Goal: Navigation & Orientation: Find specific page/section

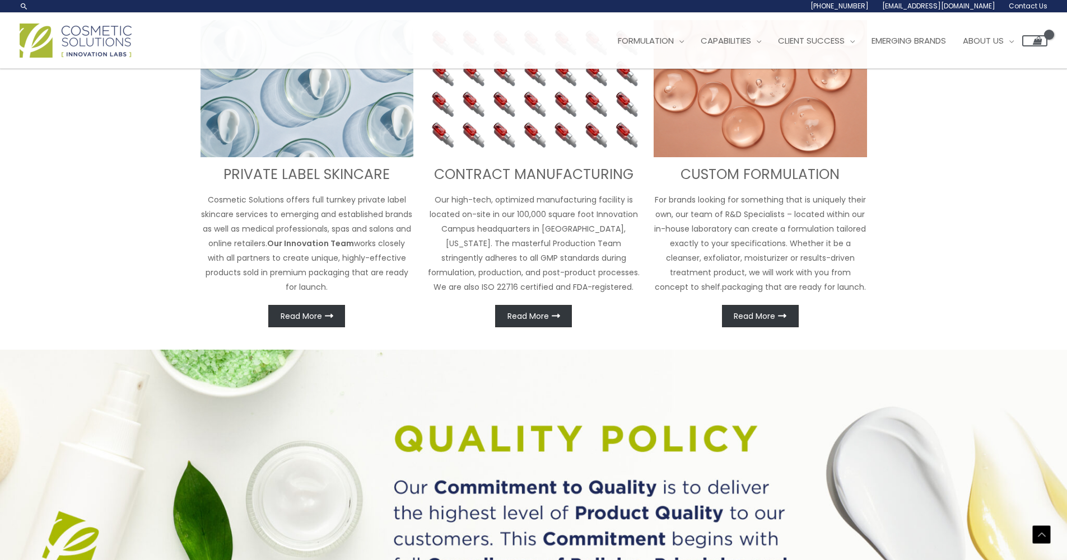
scroll to position [180, 0]
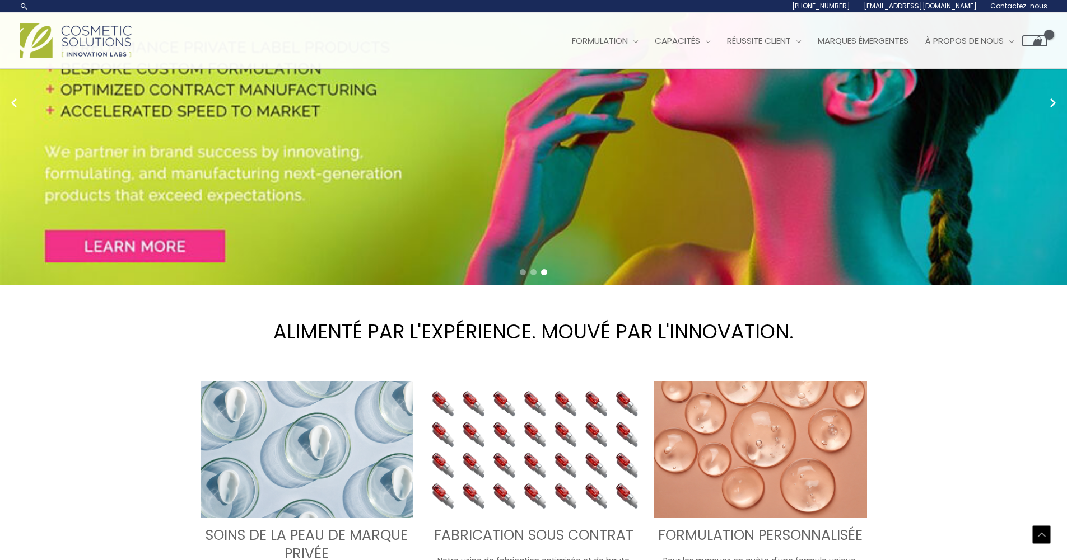
click at [454, 46] on div "Menu principal Formulation Menu Basculer Recherche et innovation Formules prête…" at bounding box center [533, 41] width 1027 height 40
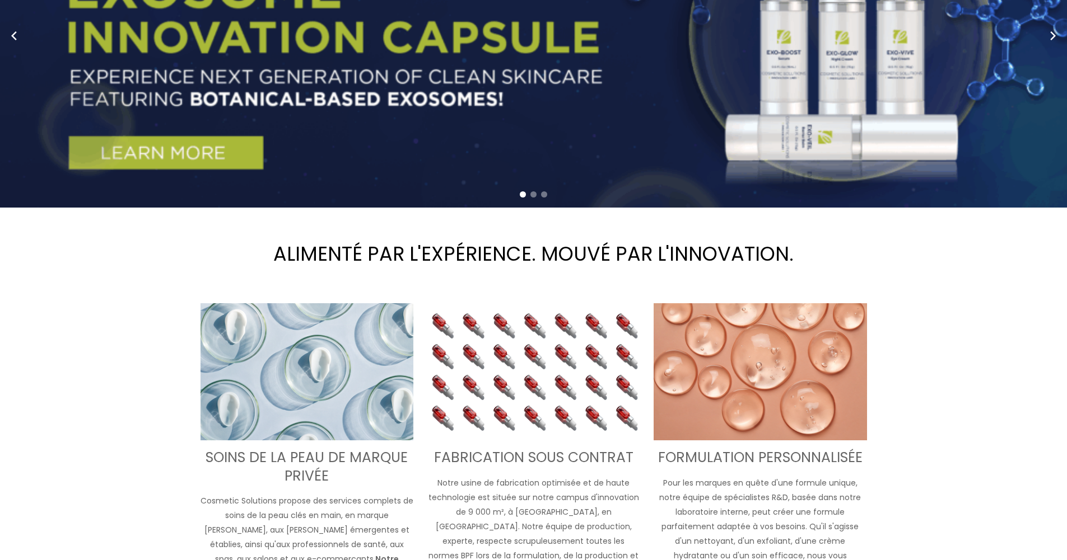
scroll to position [0, 0]
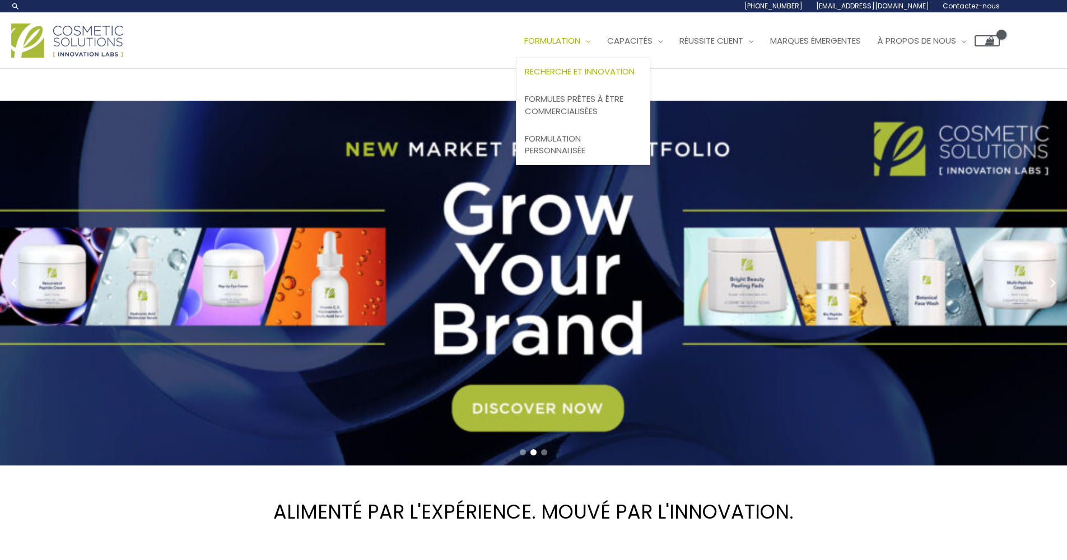
click at [586, 69] on font "Recherche et innovation" at bounding box center [580, 72] width 110 height 12
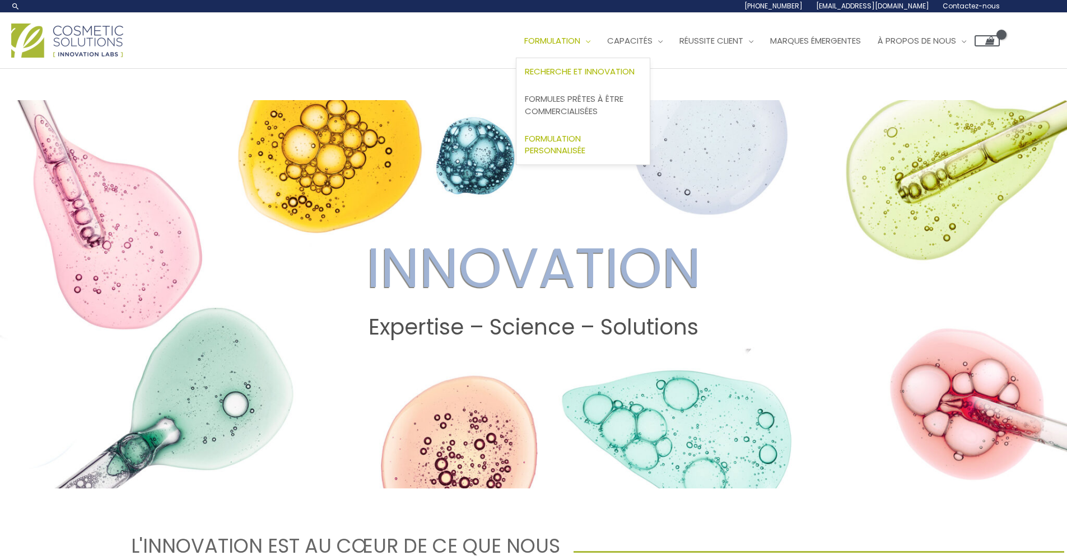
click at [578, 149] on font "Formulation personnalisée" at bounding box center [555, 145] width 60 height 24
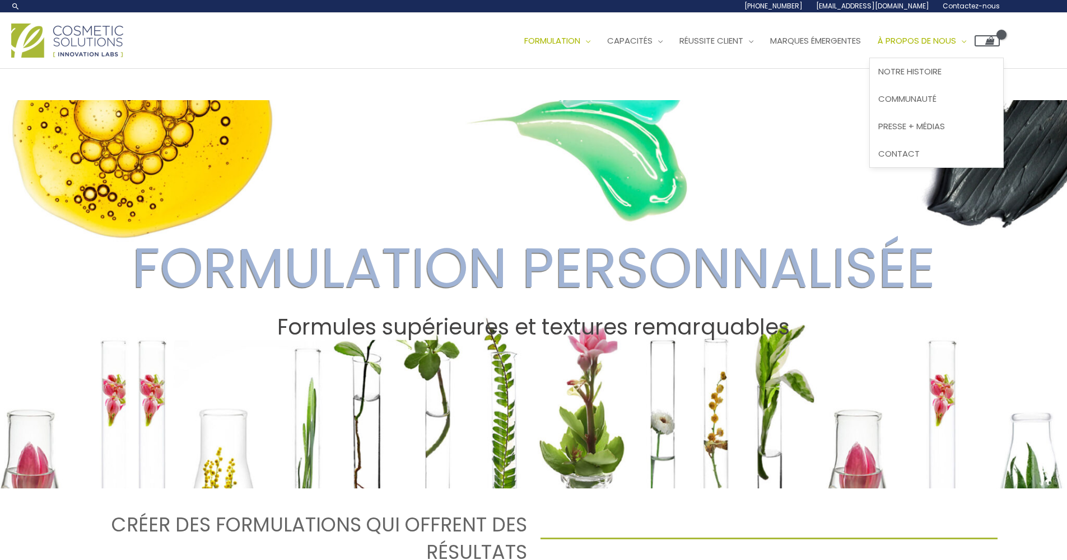
click at [933, 40] on font "À propos de nous" at bounding box center [916, 41] width 78 height 12
